Goal: Find specific page/section: Find specific page/section

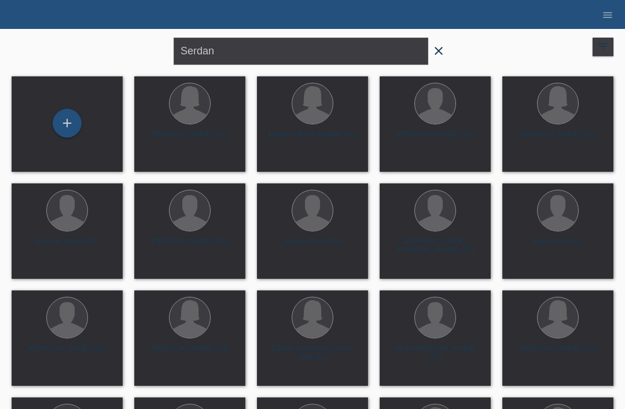
type input "Serdan"
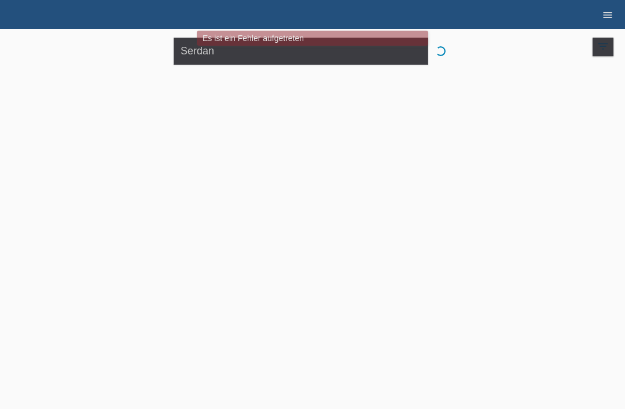
click at [604, 17] on icon "menu" at bounding box center [608, 15] width 12 height 12
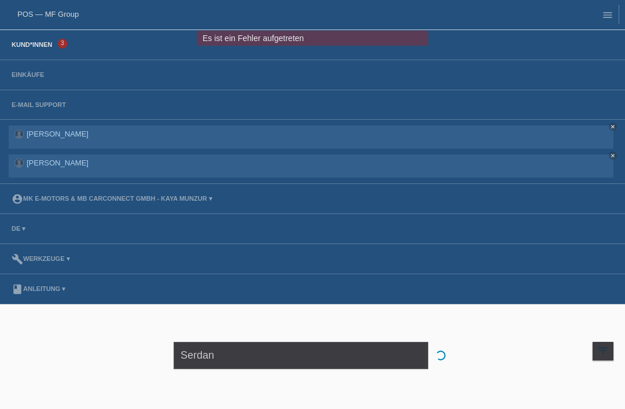
click at [20, 48] on link "Kund*innen" at bounding box center [32, 44] width 52 height 7
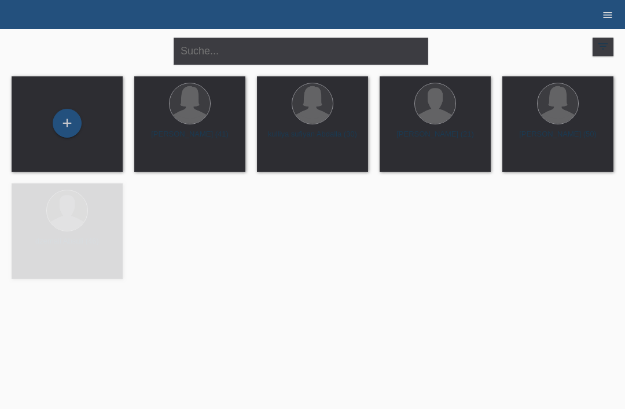
click at [606, 14] on icon "menu" at bounding box center [608, 15] width 12 height 12
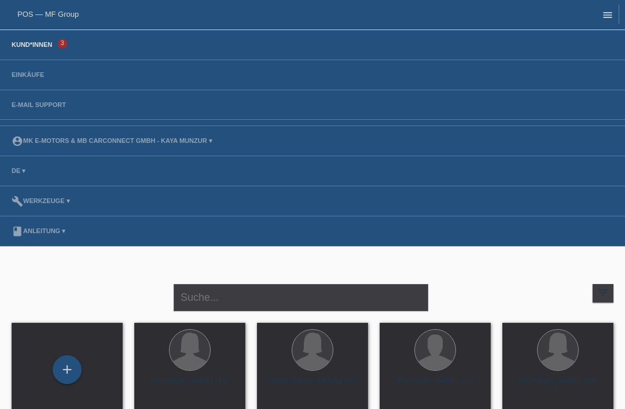
click at [603, 11] on icon "menu" at bounding box center [608, 15] width 12 height 12
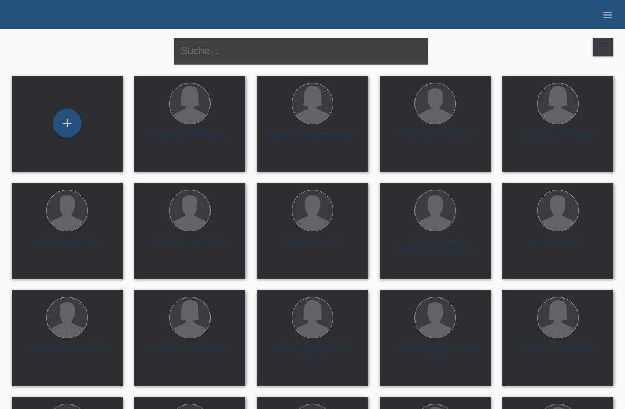
click at [219, 64] on input "text" at bounding box center [301, 51] width 255 height 27
type input "Serdan"
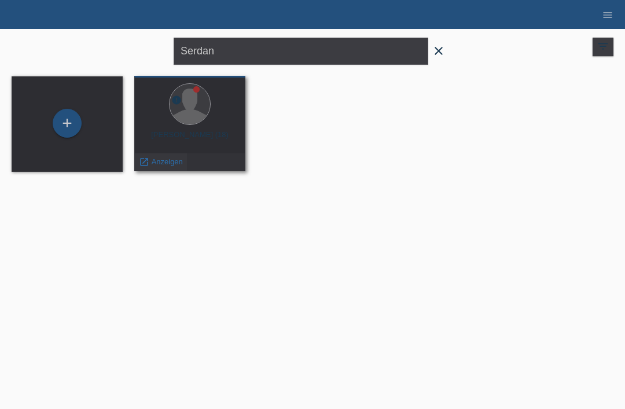
click at [165, 161] on span "Anzeigen" at bounding box center [167, 161] width 31 height 9
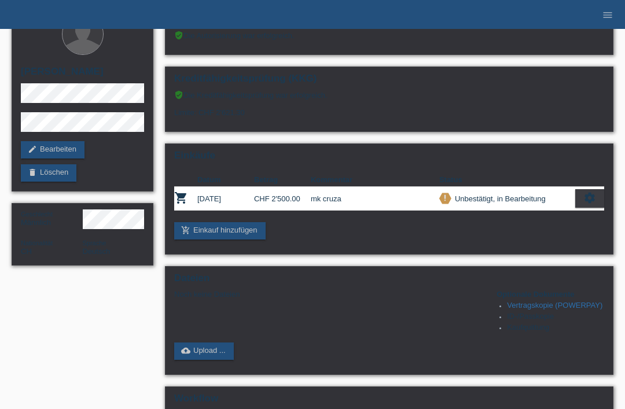
scroll to position [106, 0]
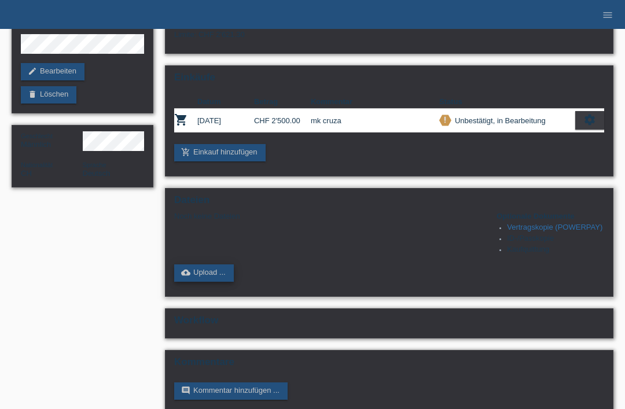
click at [211, 282] on link "cloud_upload Upload ..." at bounding box center [204, 272] width 60 height 17
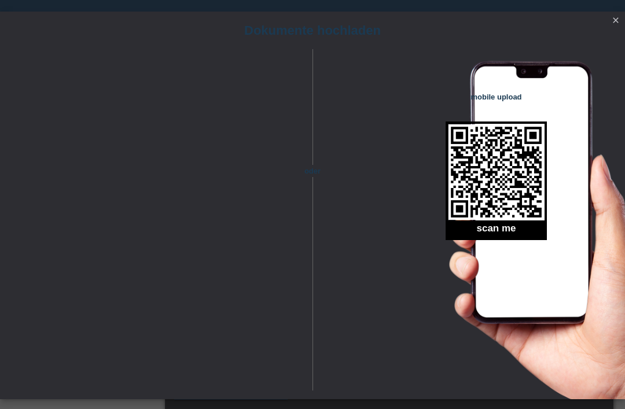
click at [616, 27] on link "close" at bounding box center [615, 20] width 15 height 13
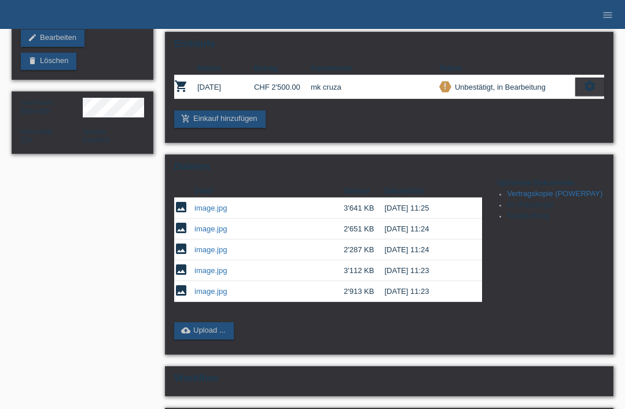
scroll to position [197, 0]
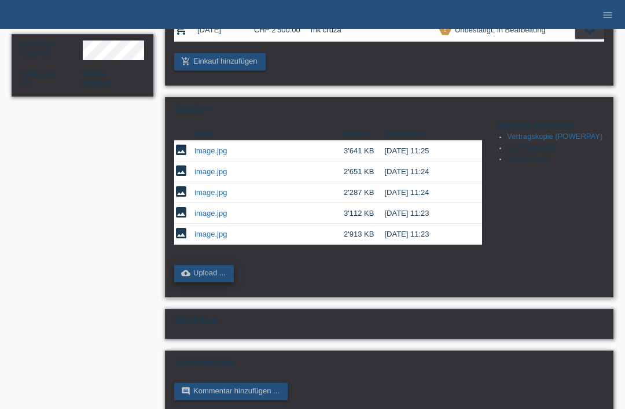
click at [225, 282] on link "cloud_upload Upload ..." at bounding box center [204, 273] width 60 height 17
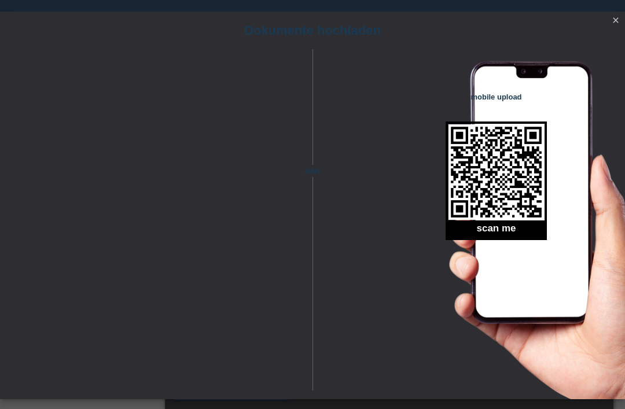
click at [622, 14] on link "close" at bounding box center [615, 20] width 15 height 13
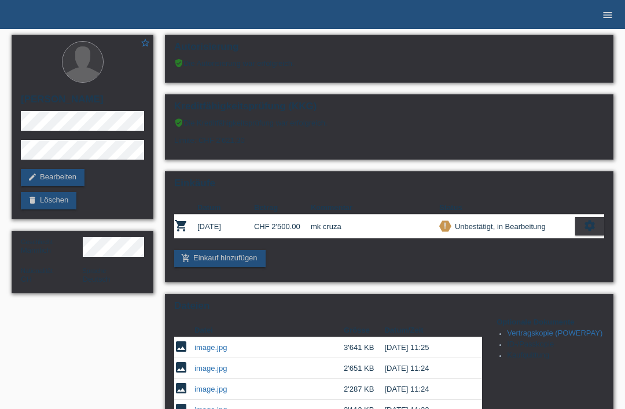
click at [601, 17] on link "menu" at bounding box center [607, 14] width 23 height 7
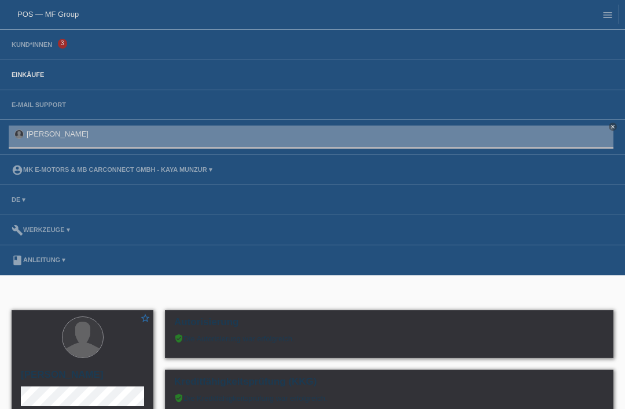
click at [26, 78] on link "Einkäufe" at bounding box center [28, 74] width 44 height 7
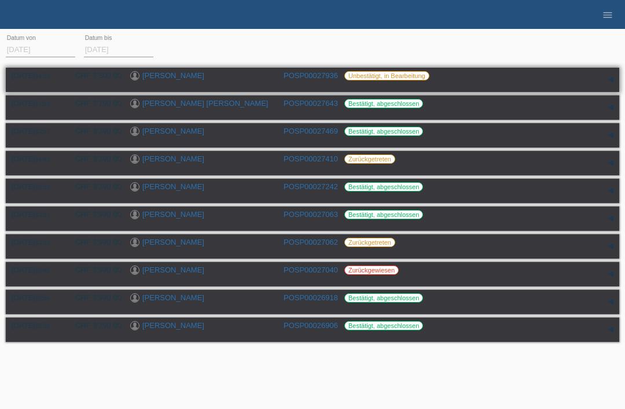
click at [175, 74] on link "[PERSON_NAME]" at bounding box center [173, 75] width 62 height 9
